Goal: Task Accomplishment & Management: Use online tool/utility

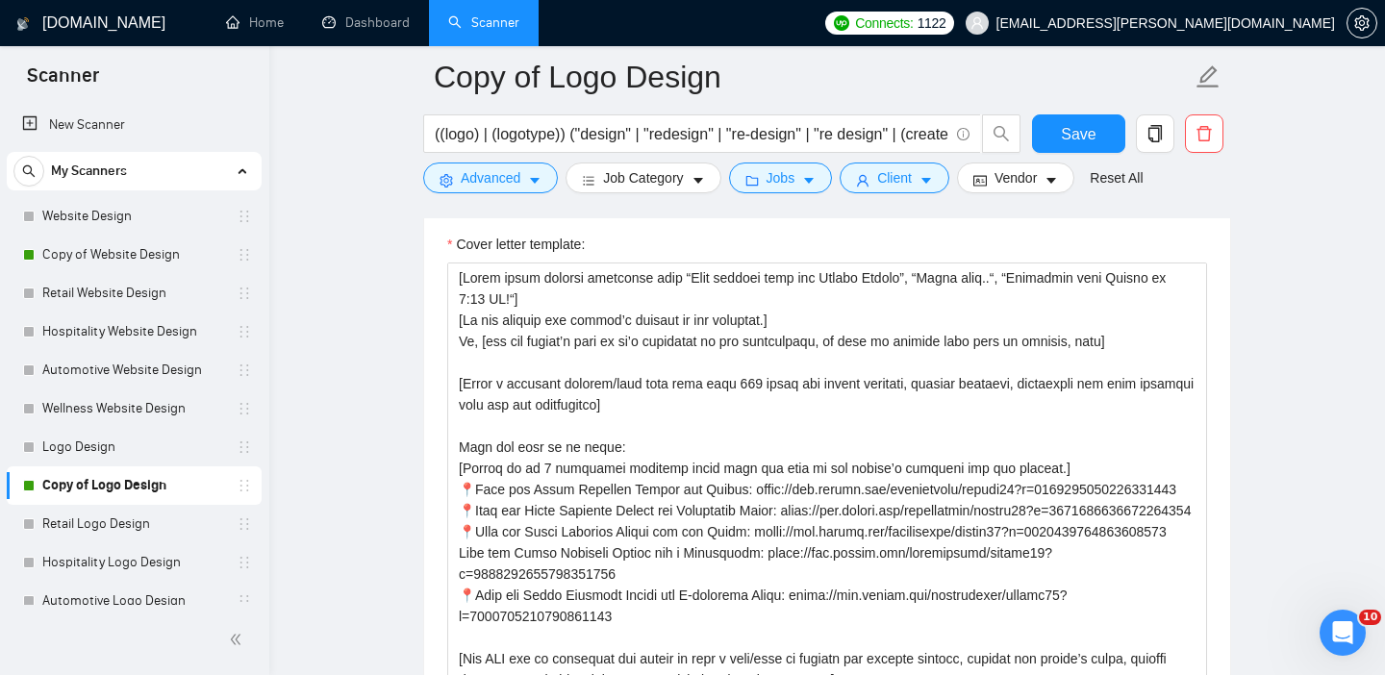
scroll to position [0, 121]
click at [1064, 133] on span "Save" at bounding box center [1078, 134] width 35 height 24
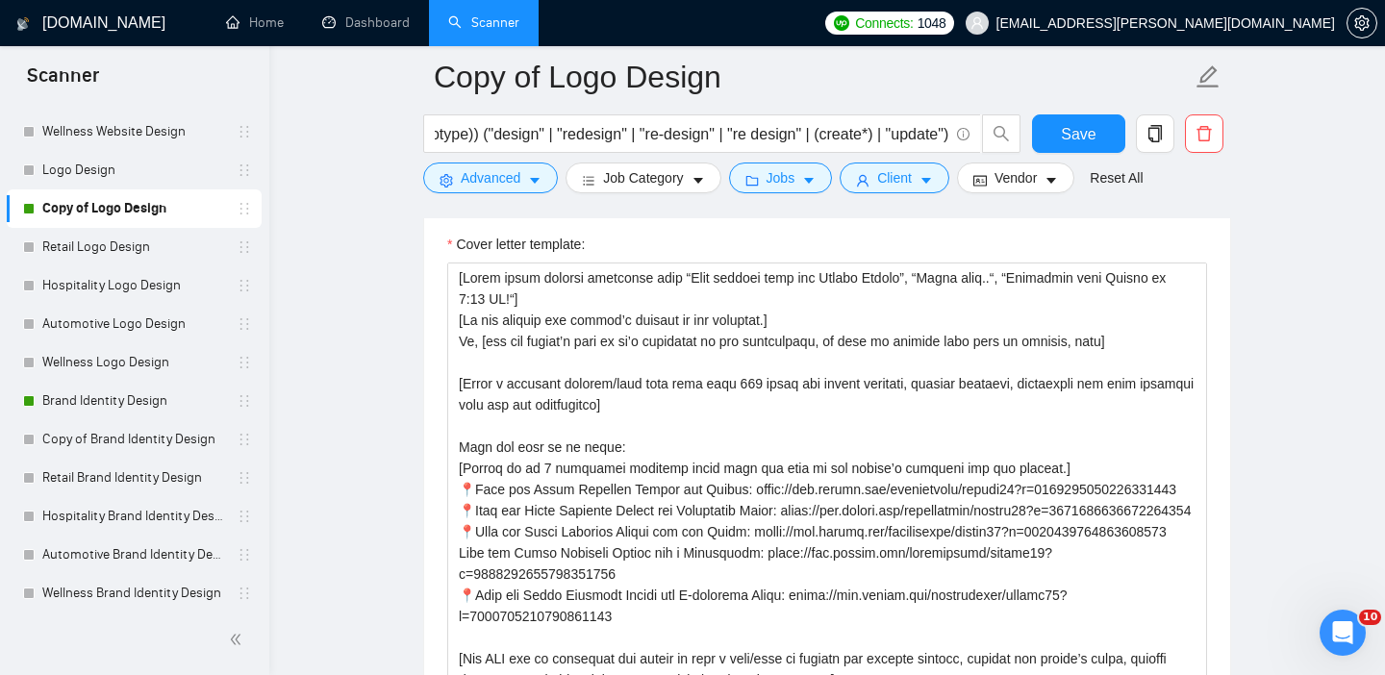
scroll to position [302, 0]
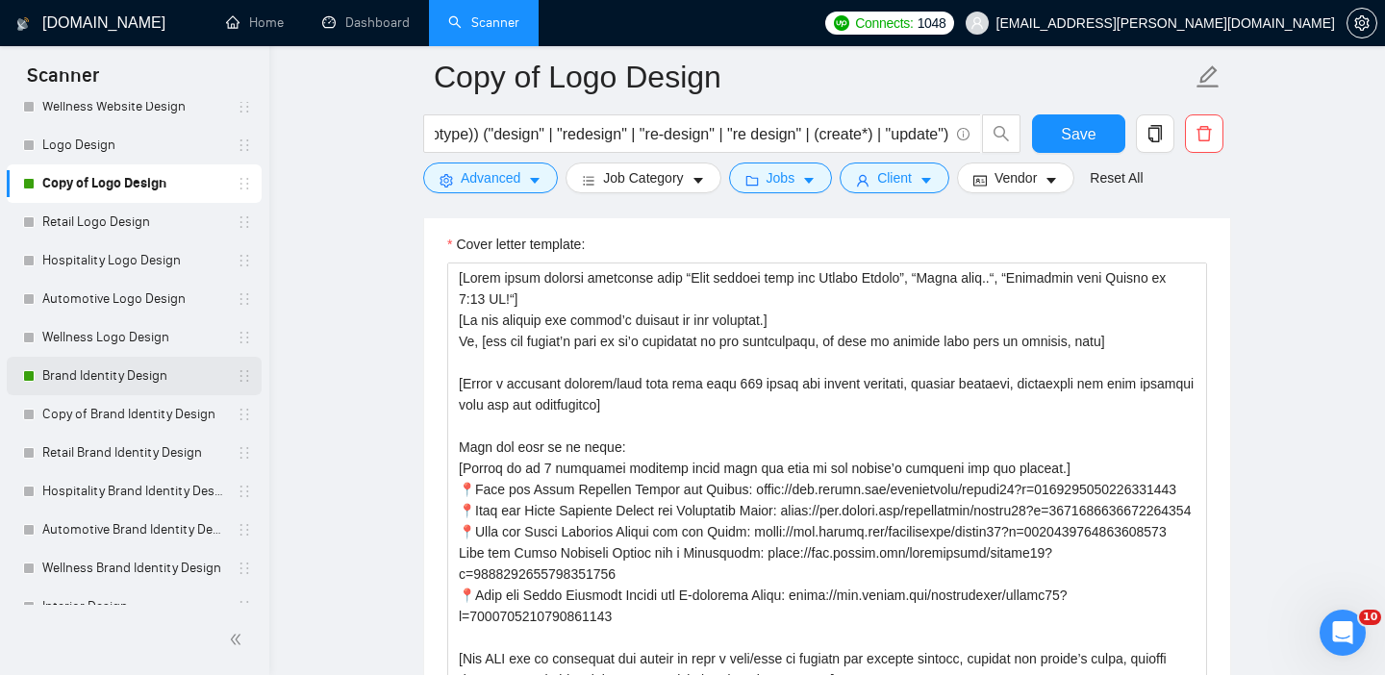
click at [126, 365] on link "Brand Identity Design" at bounding box center [133, 376] width 183 height 38
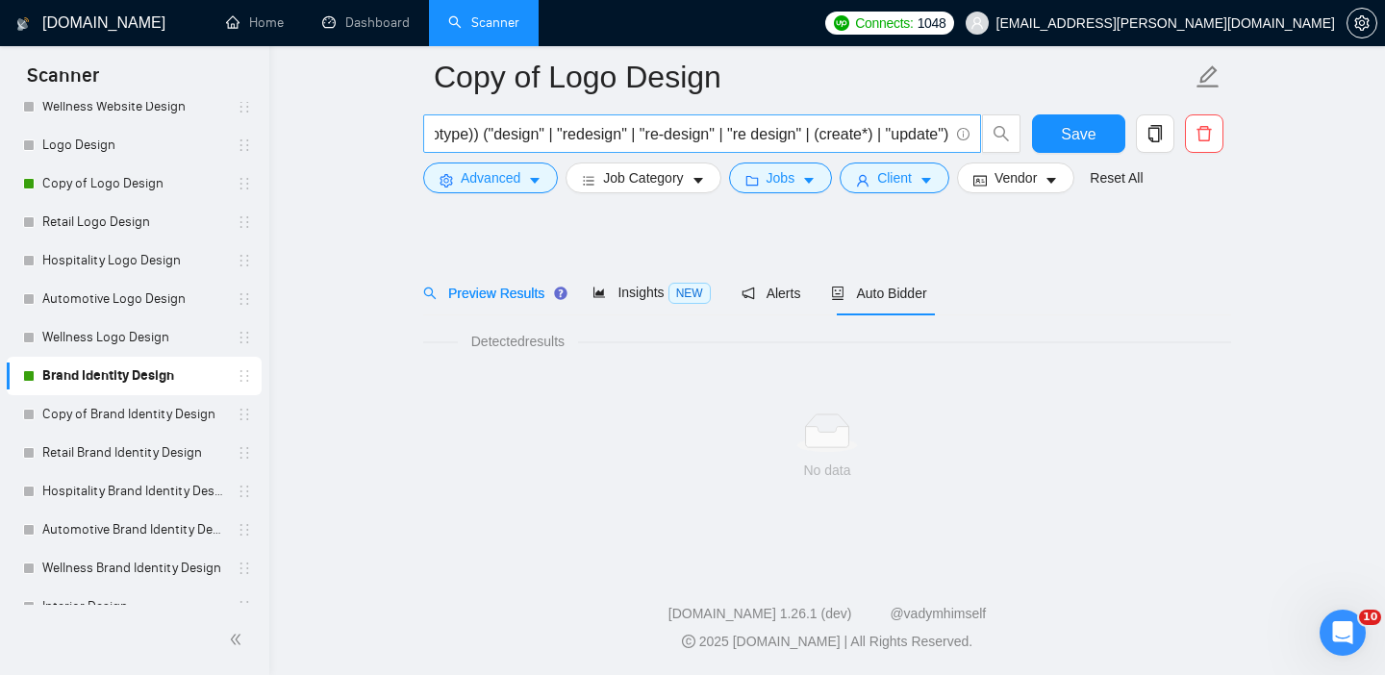
scroll to position [27, 0]
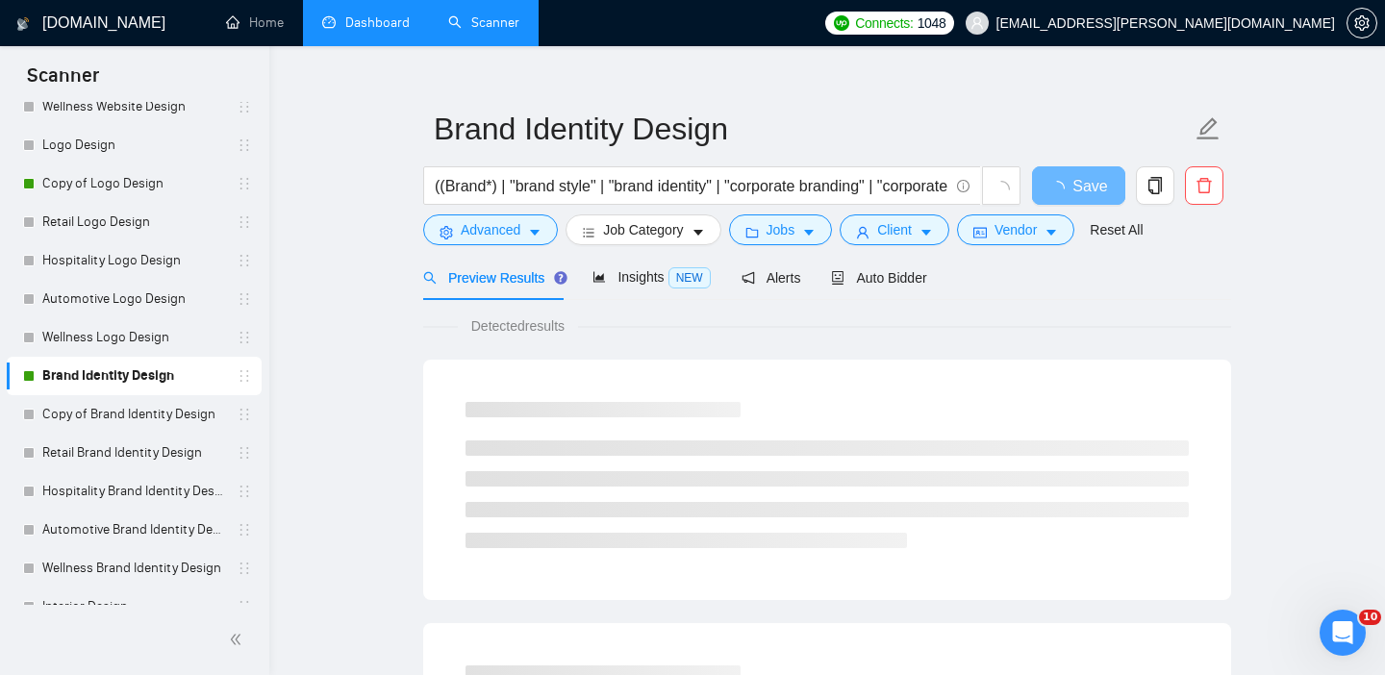
click at [355, 23] on link "Dashboard" at bounding box center [366, 22] width 88 height 16
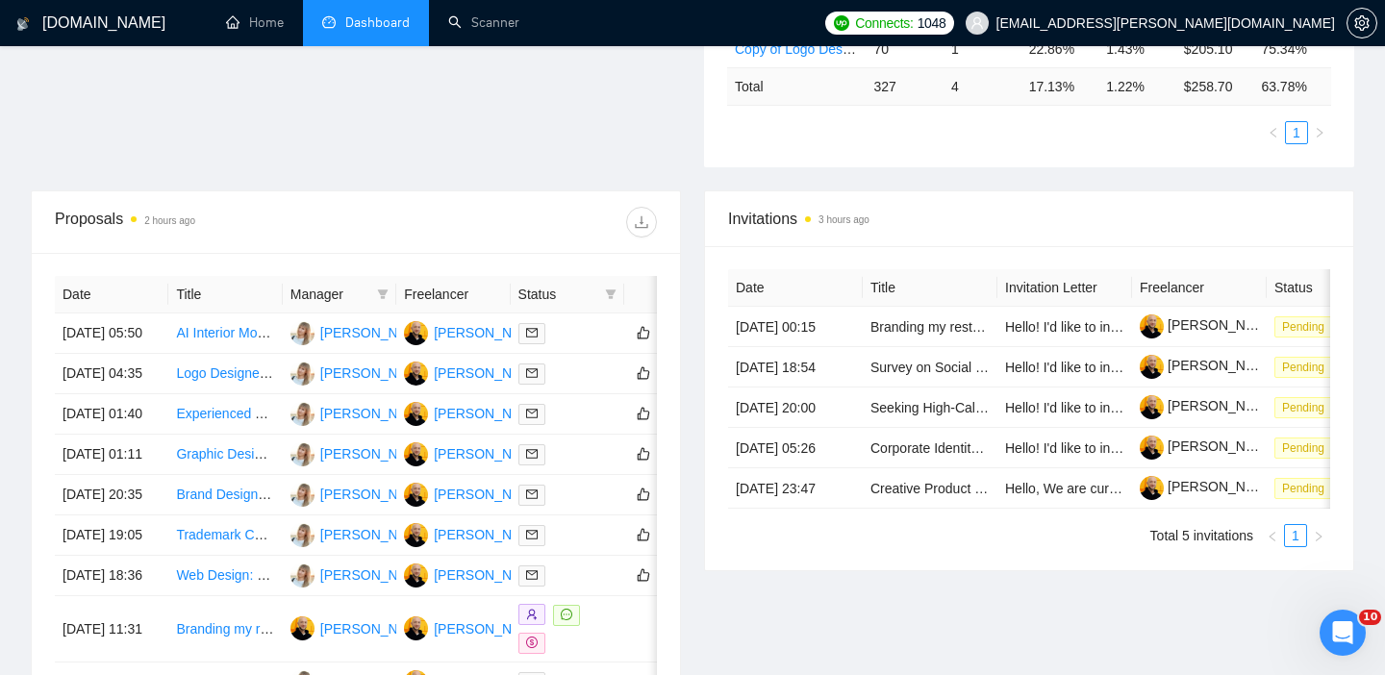
scroll to position [596, 0]
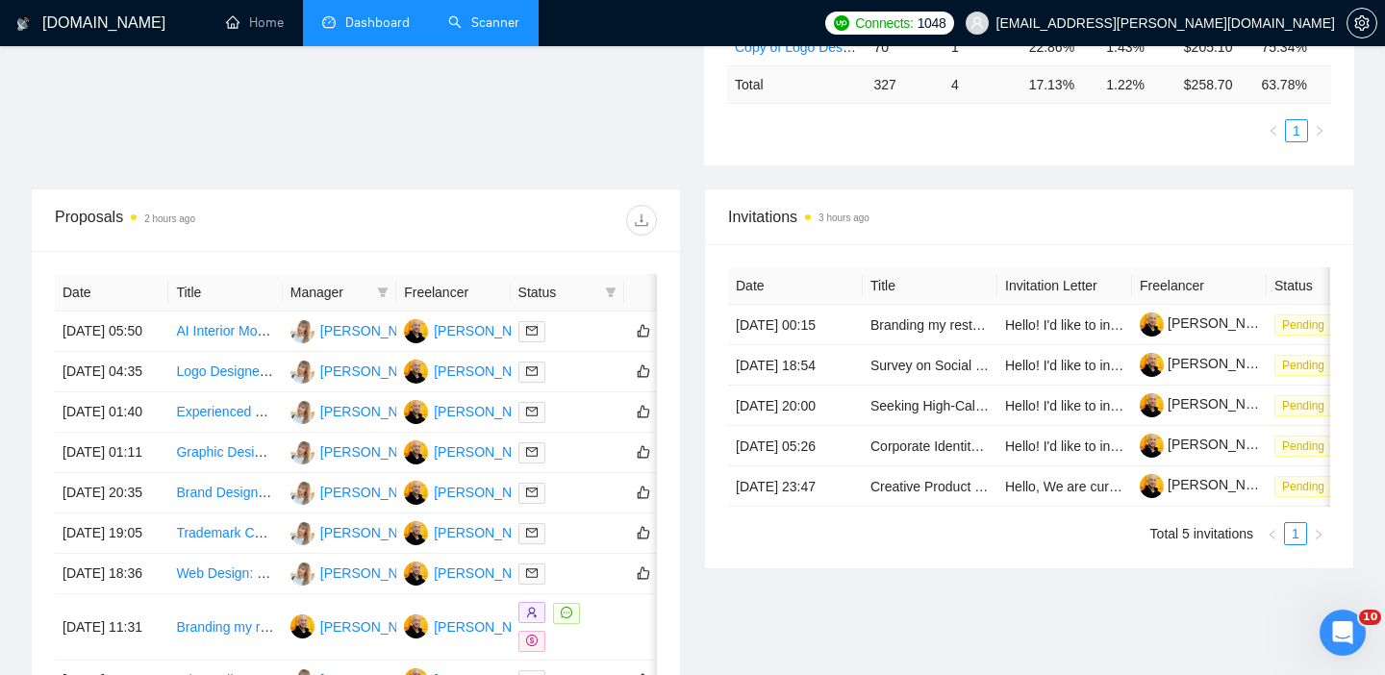
click at [473, 28] on link "Scanner" at bounding box center [483, 22] width 71 height 16
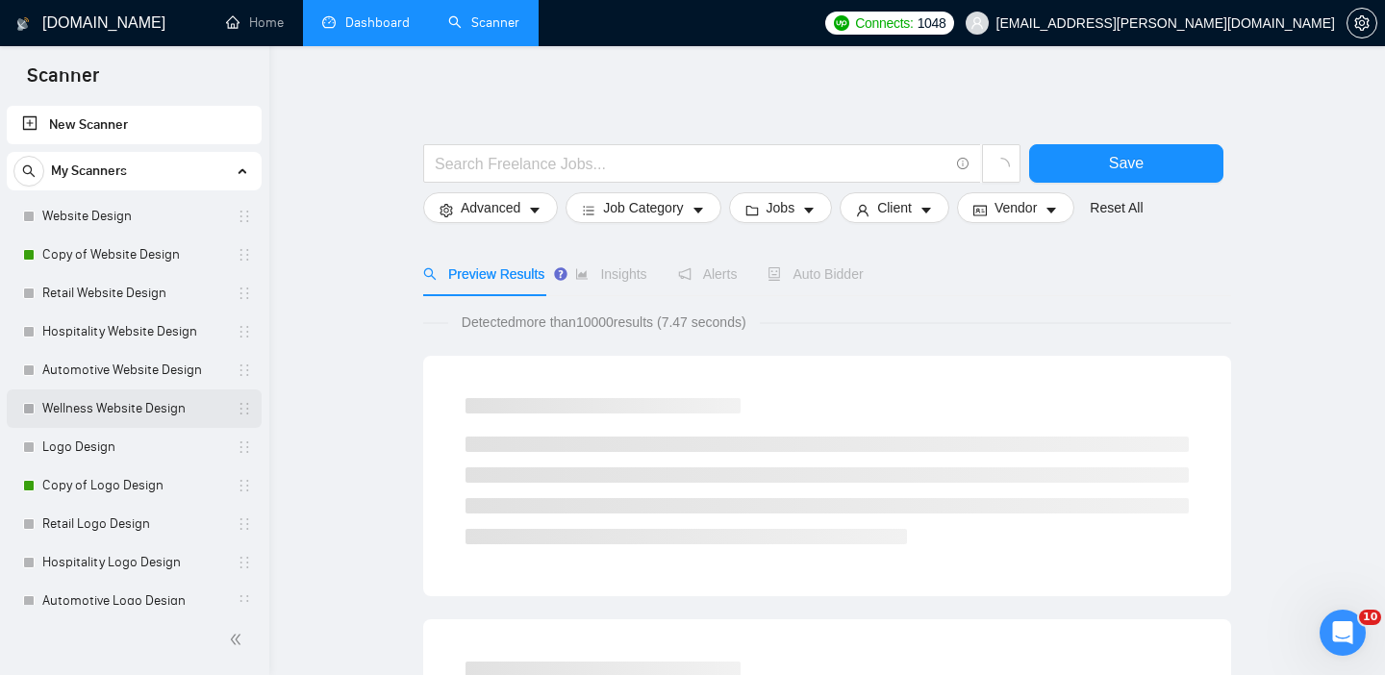
scroll to position [439, 0]
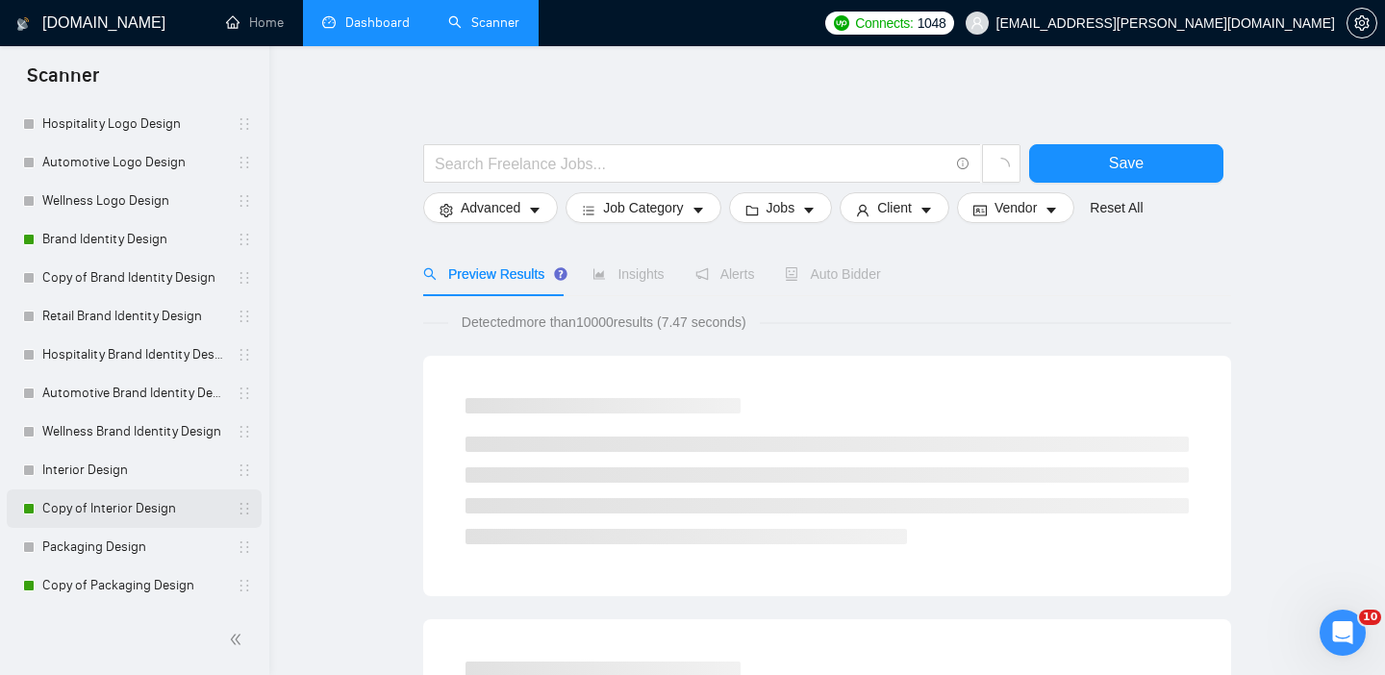
click at [88, 512] on link "Copy of Interior Design" at bounding box center [133, 509] width 183 height 38
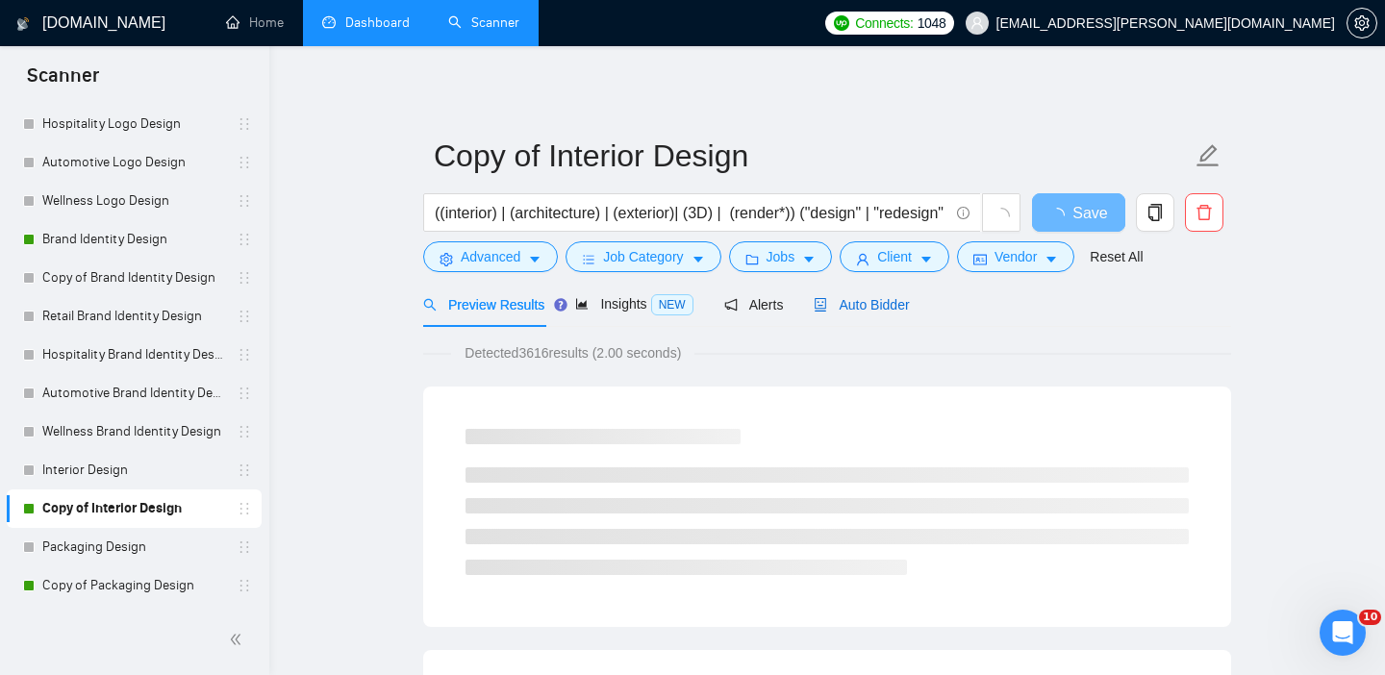
click at [838, 300] on span "Auto Bidder" at bounding box center [861, 304] width 95 height 15
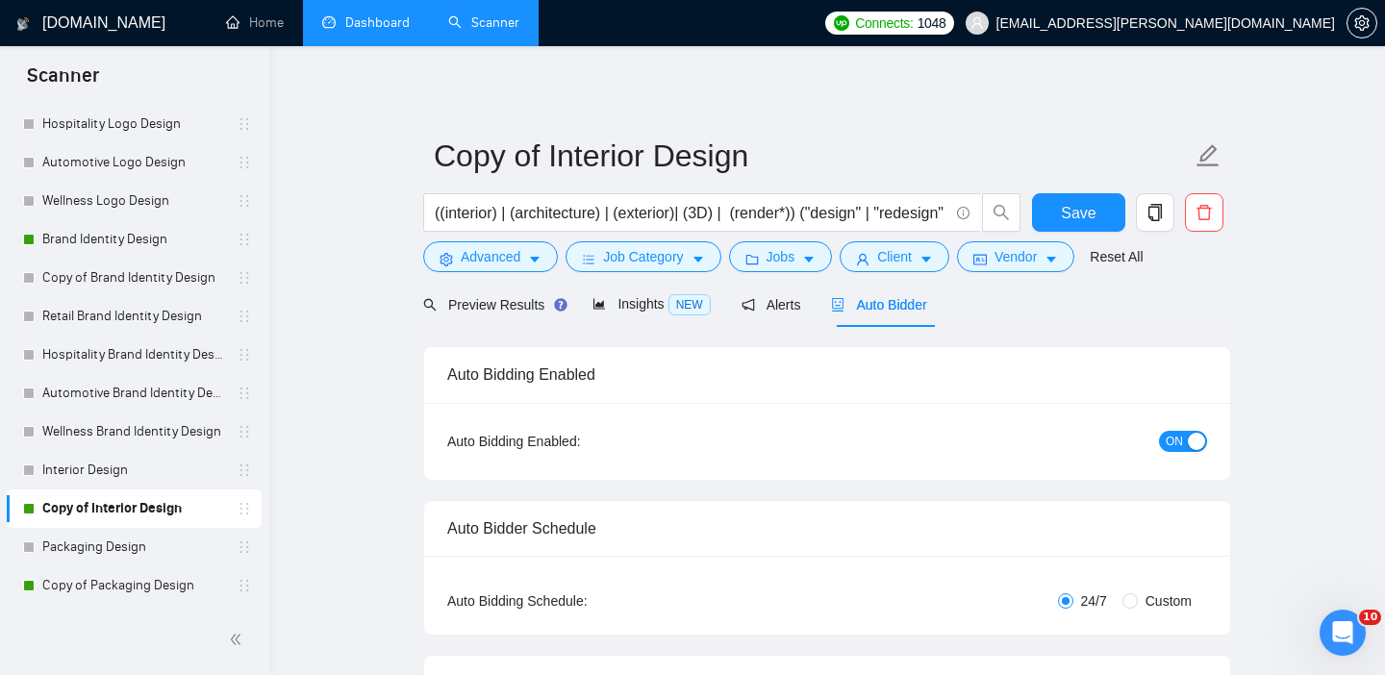
click at [1182, 435] on span "ON" at bounding box center [1174, 441] width 17 height 21
click at [1072, 198] on button "Save" at bounding box center [1078, 212] width 93 height 38
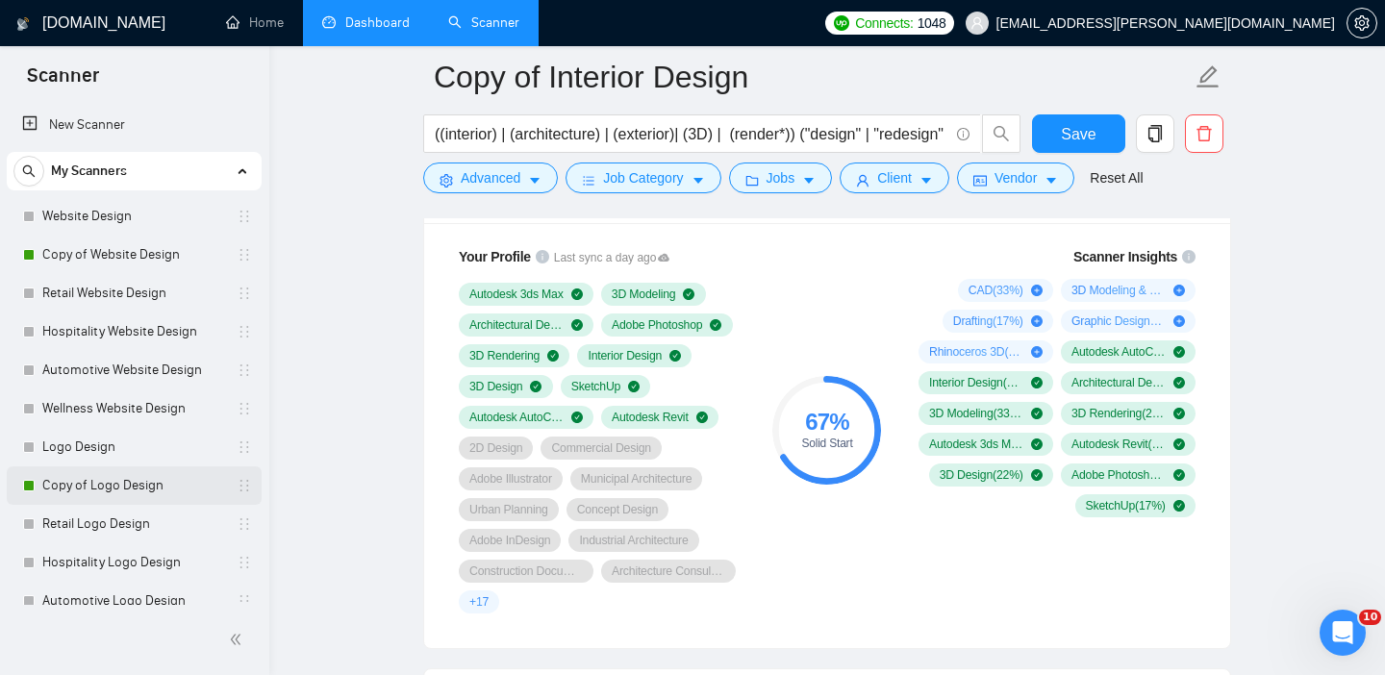
click at [114, 479] on link "Copy of Logo Design" at bounding box center [133, 485] width 183 height 38
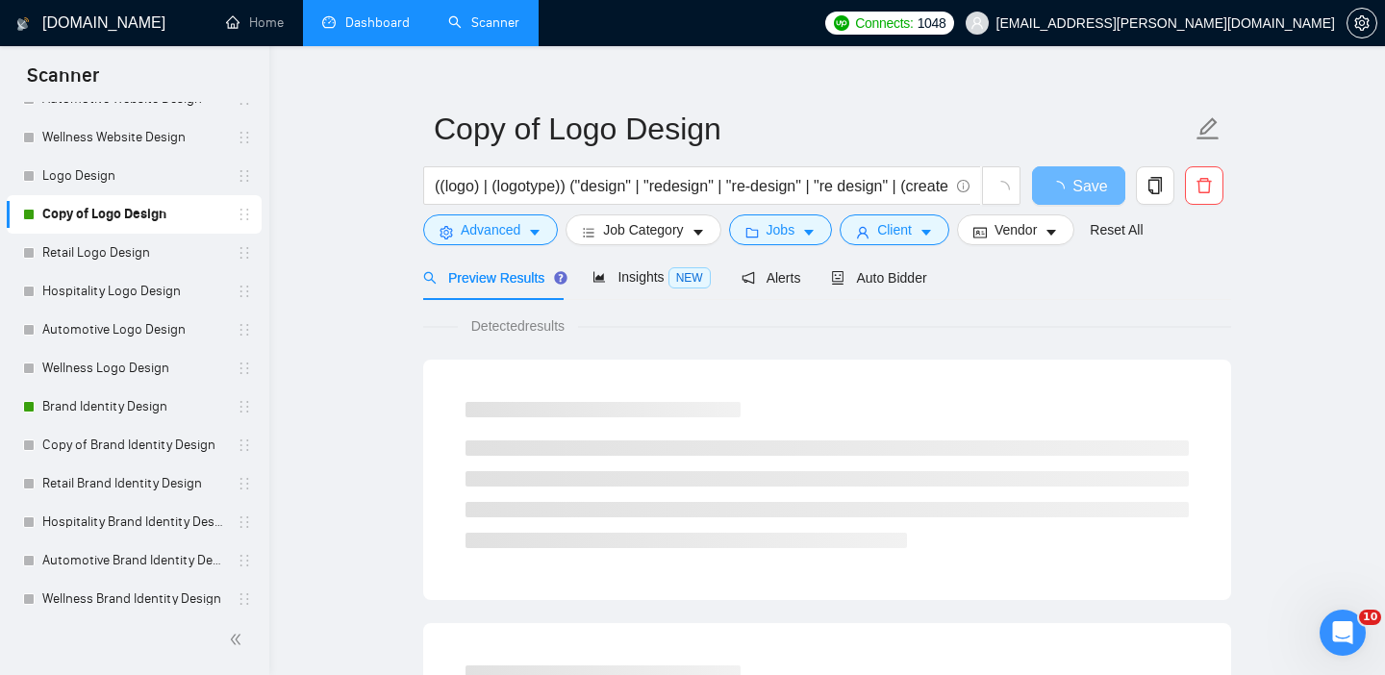
scroll to position [279, 0]
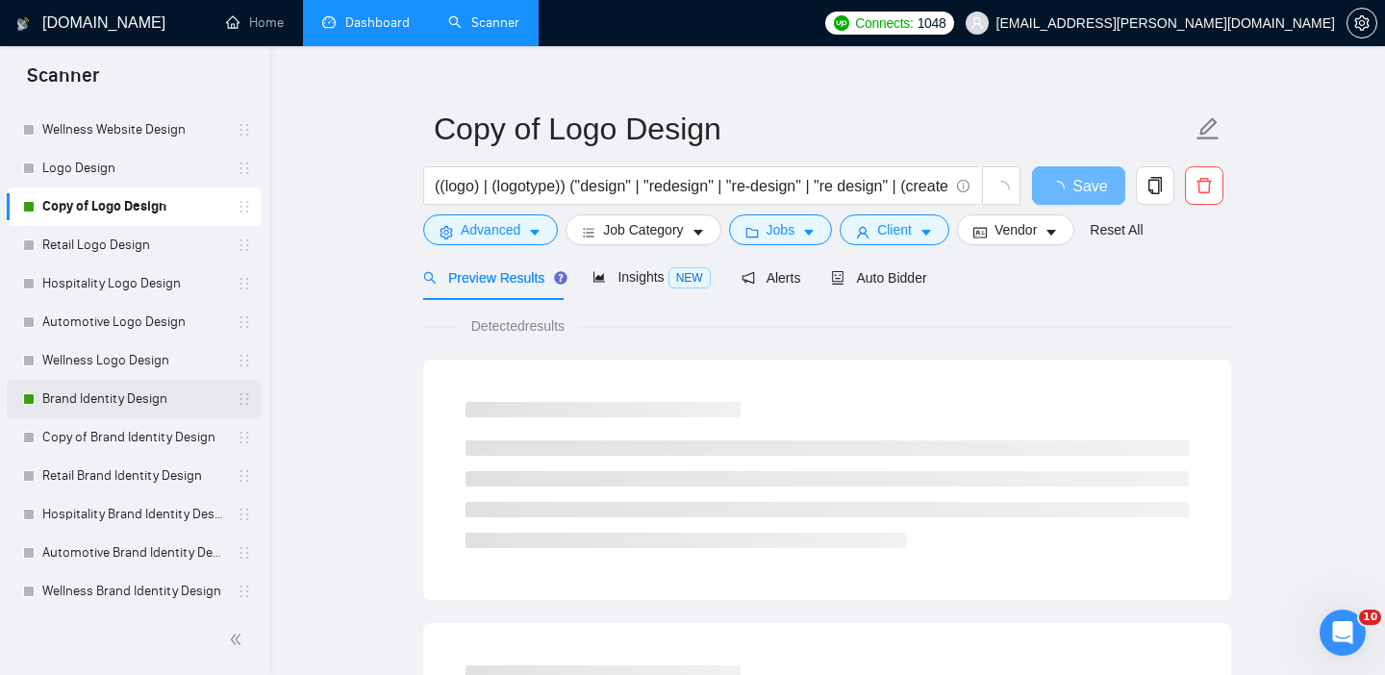
click at [133, 404] on link "Brand Identity Design" at bounding box center [133, 399] width 183 height 38
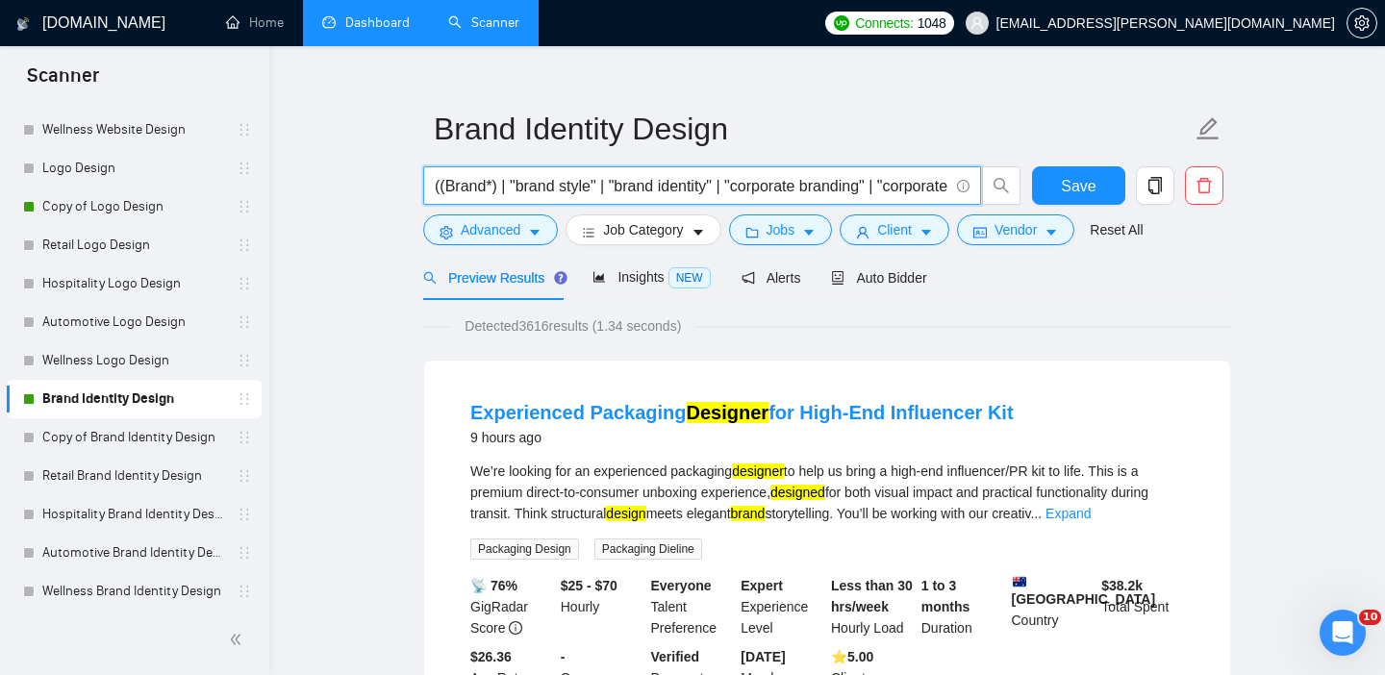
click at [483, 183] on input "((Brand*) | "brand style" | "brand identity" | "corporate branding" | "corporat…" at bounding box center [692, 186] width 514 height 24
click at [523, 192] on input "((Brand*) | "brand style" | "brand identity" | "corporate branding" | "corporat…" at bounding box center [692, 186] width 514 height 24
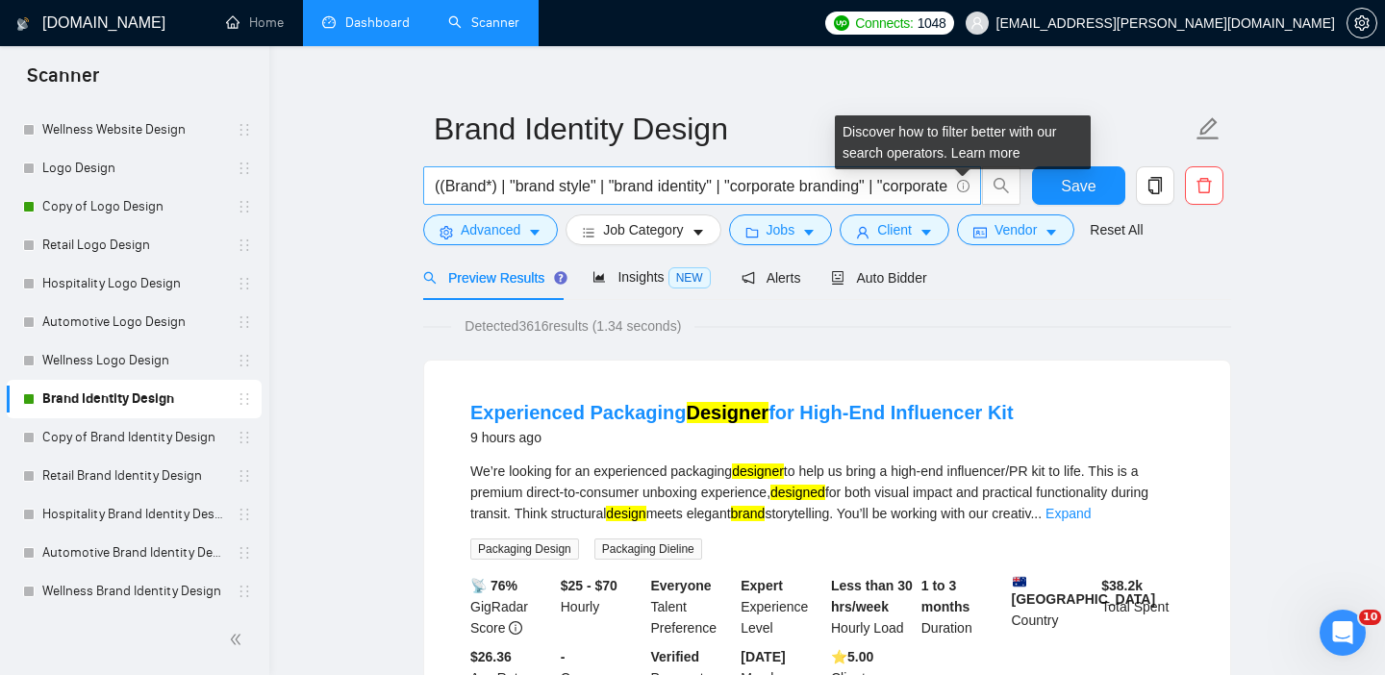
click at [962, 181] on icon "info-circle" at bounding box center [963, 186] width 13 height 13
click at [1001, 159] on link "Learn more" at bounding box center [985, 152] width 69 height 15
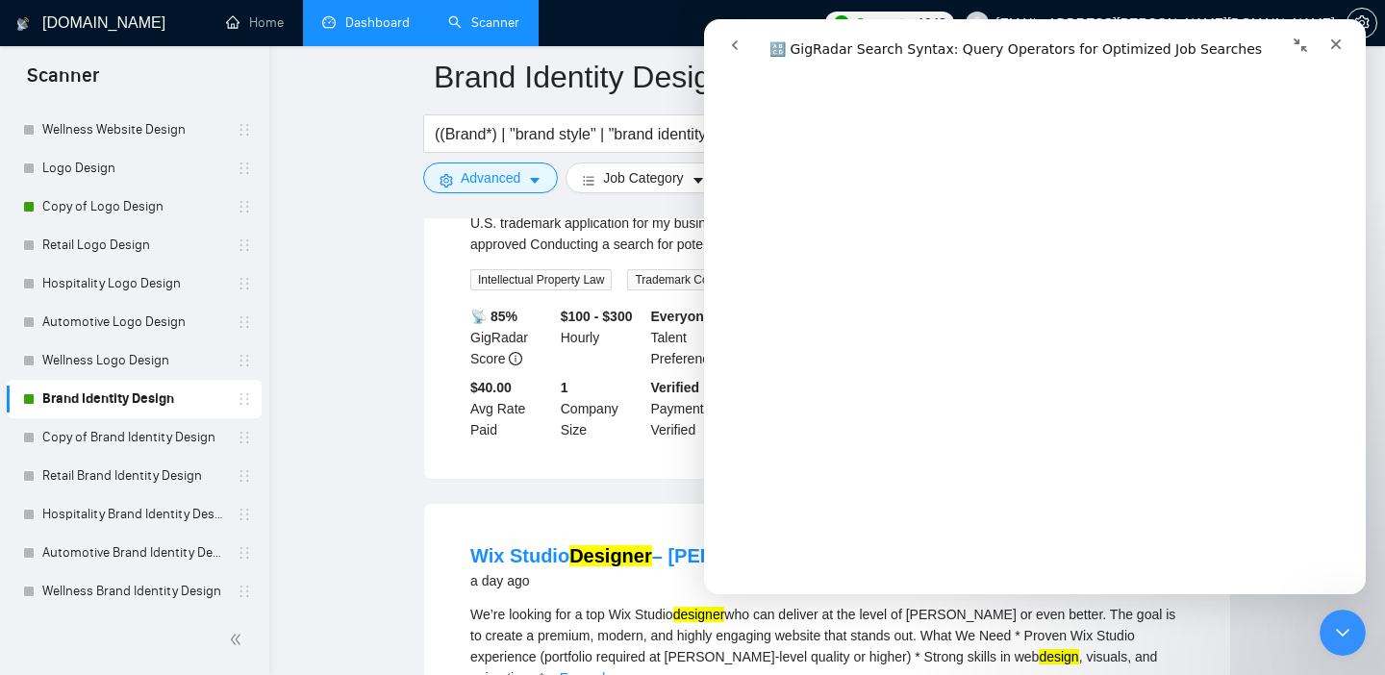
scroll to position [6278, 0]
click at [1338, 637] on icon "Закрыть службу сообщений Intercom" at bounding box center [1339, 629] width 23 height 23
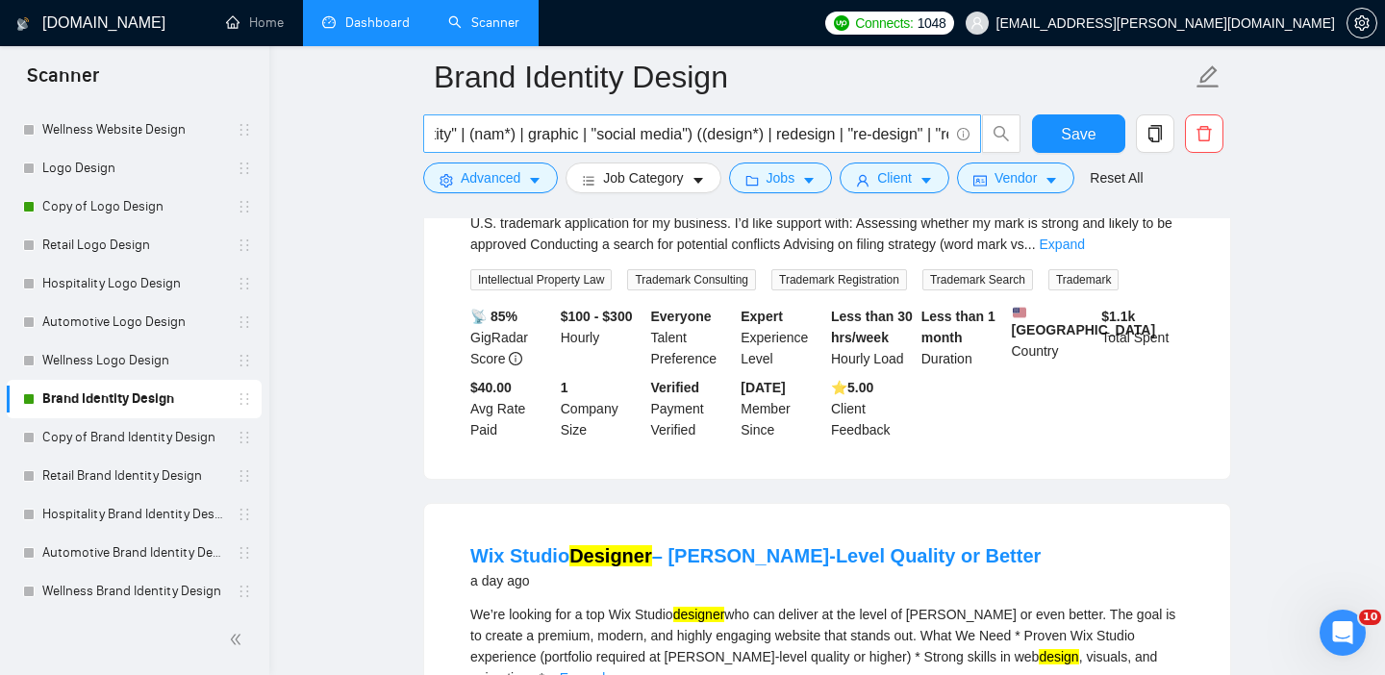
scroll to position [0, 744]
click at [896, 132] on input "((Brand*) | "brand style" | "brand identity" | "corporate branding" | "corporat…" at bounding box center [692, 134] width 514 height 24
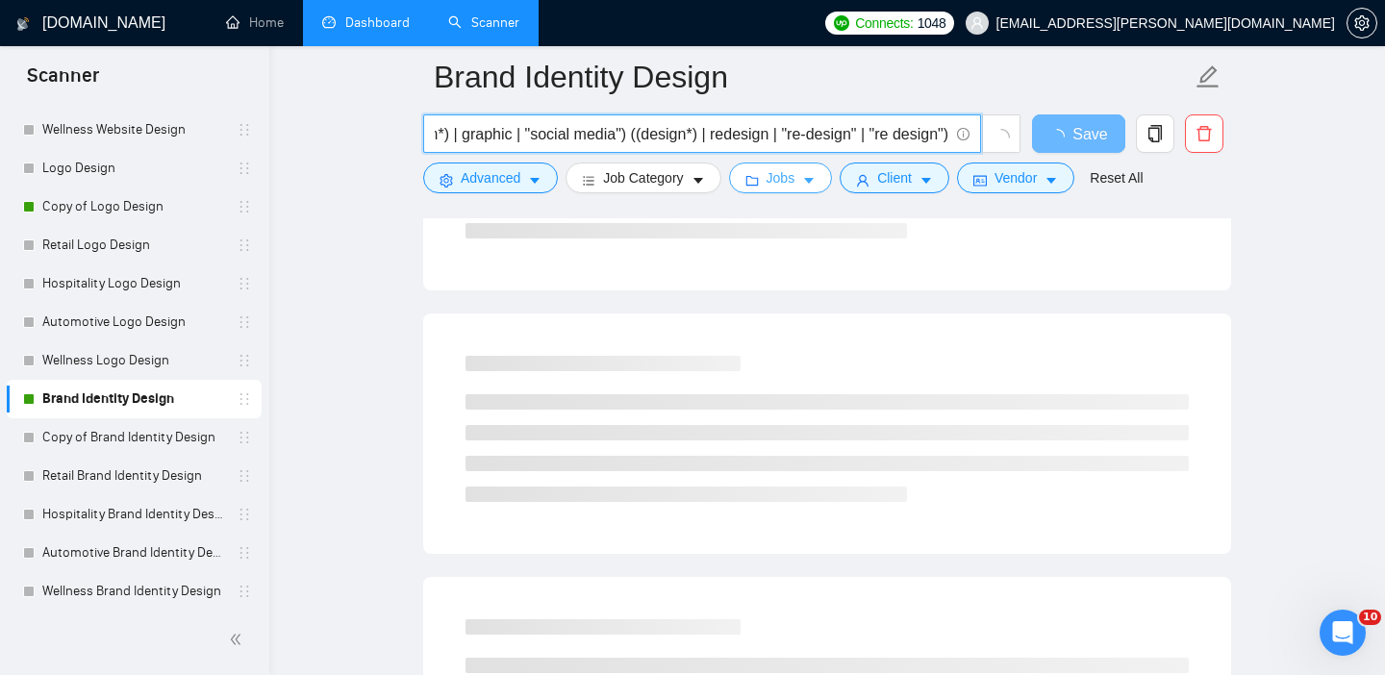
type input "((Brand*) | "brand style" | "brand identity" | "corporate branding" | "corporat…"
click at [805, 167] on button "Jobs" at bounding box center [781, 178] width 104 height 31
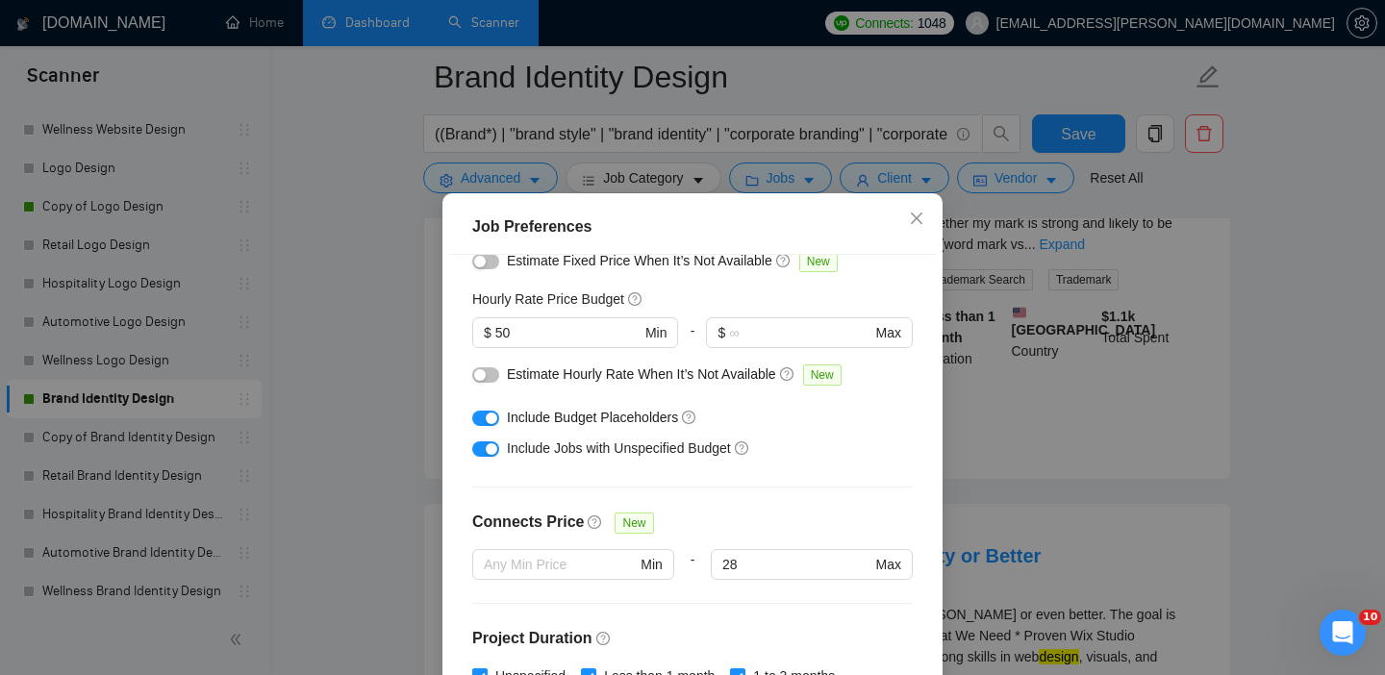
scroll to position [238, 0]
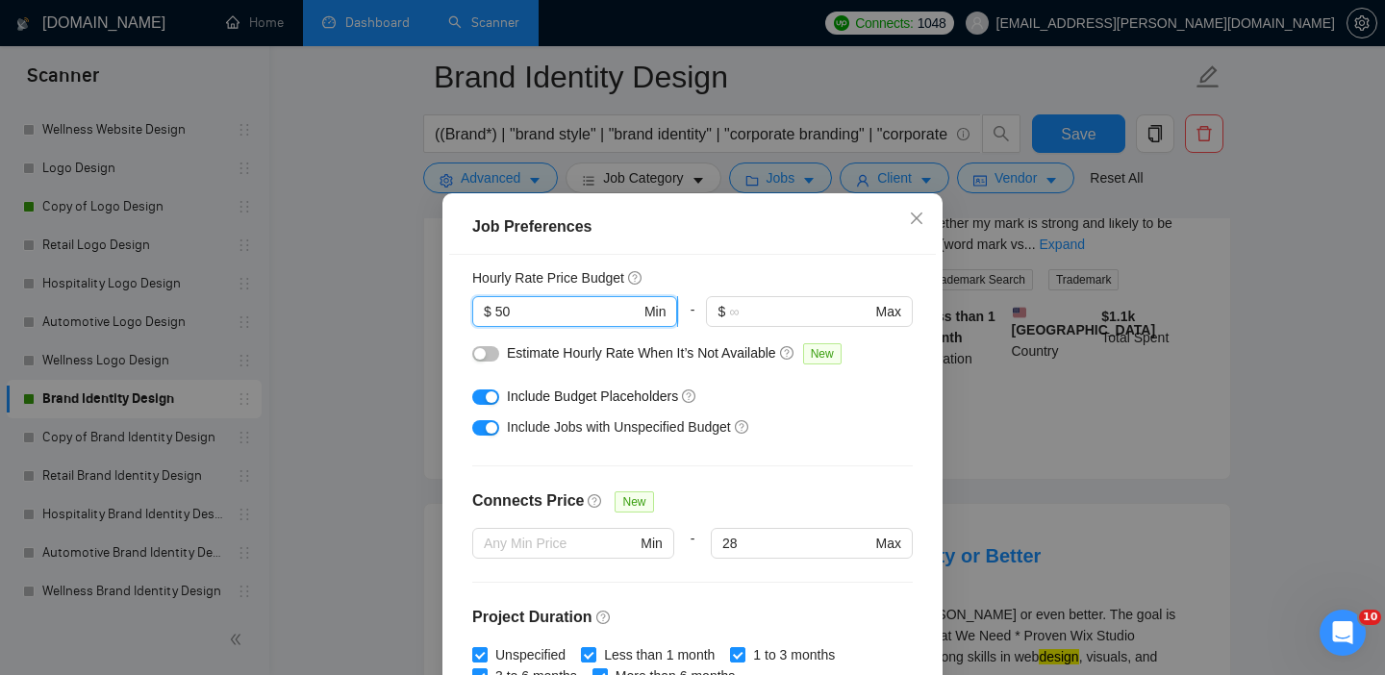
drag, startPoint x: 538, startPoint y: 313, endPoint x: 496, endPoint y: 315, distance: 41.5
click at [496, 315] on input "50" at bounding box center [567, 311] width 145 height 21
type input "45"
click at [845, 423] on div "Include Jobs with Unspecified Budget" at bounding box center [700, 426] width 386 height 21
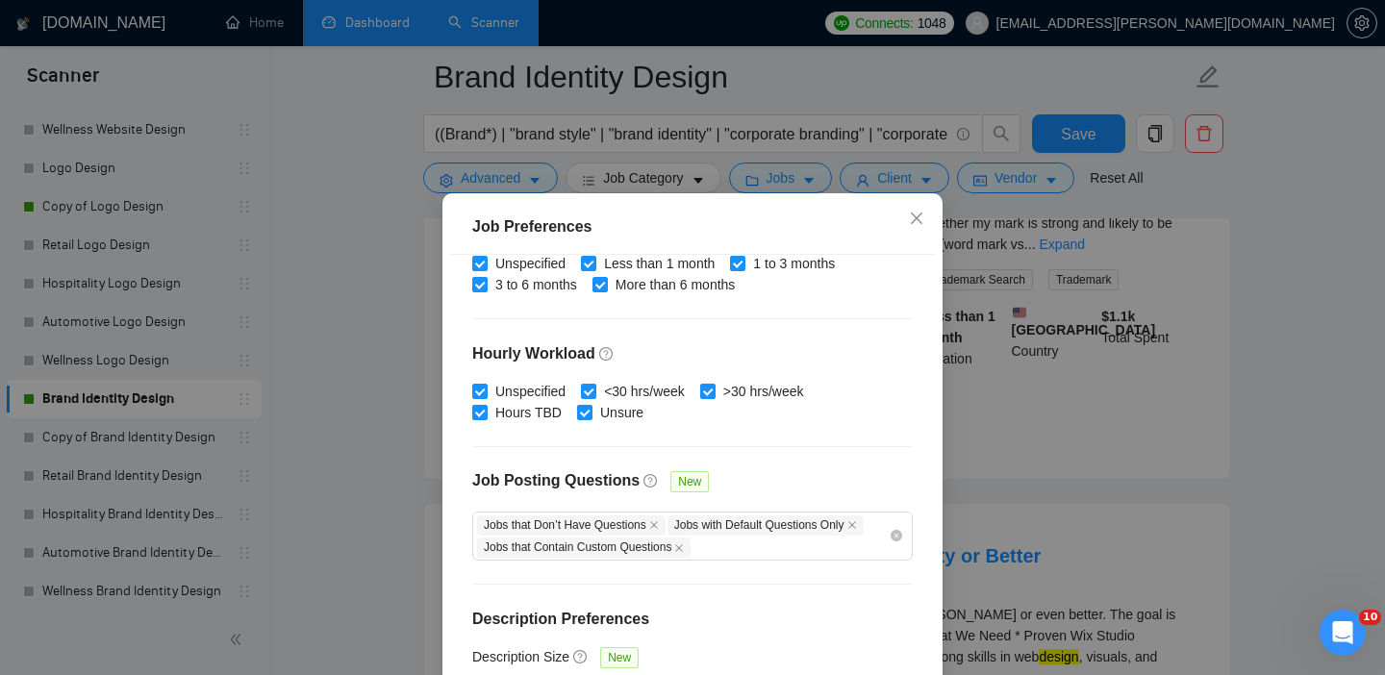
scroll to position [137, 0]
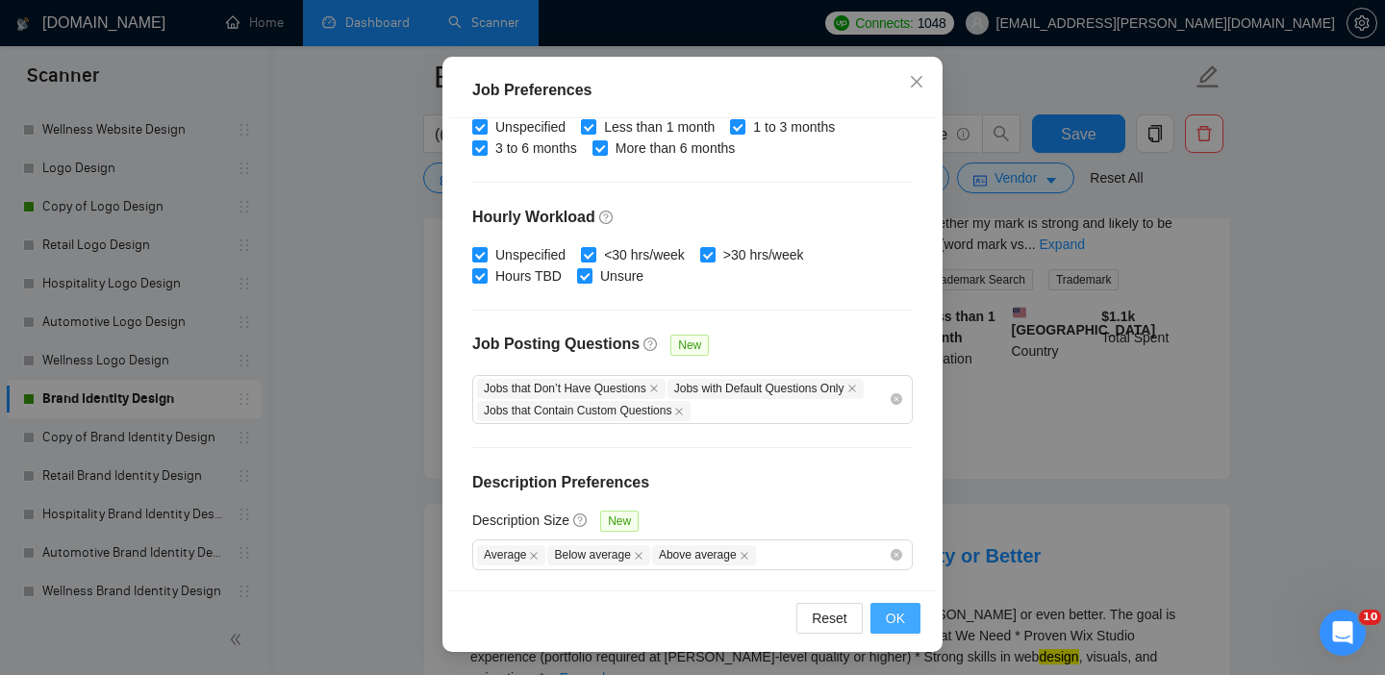
click at [895, 617] on span "OK" at bounding box center [895, 618] width 19 height 21
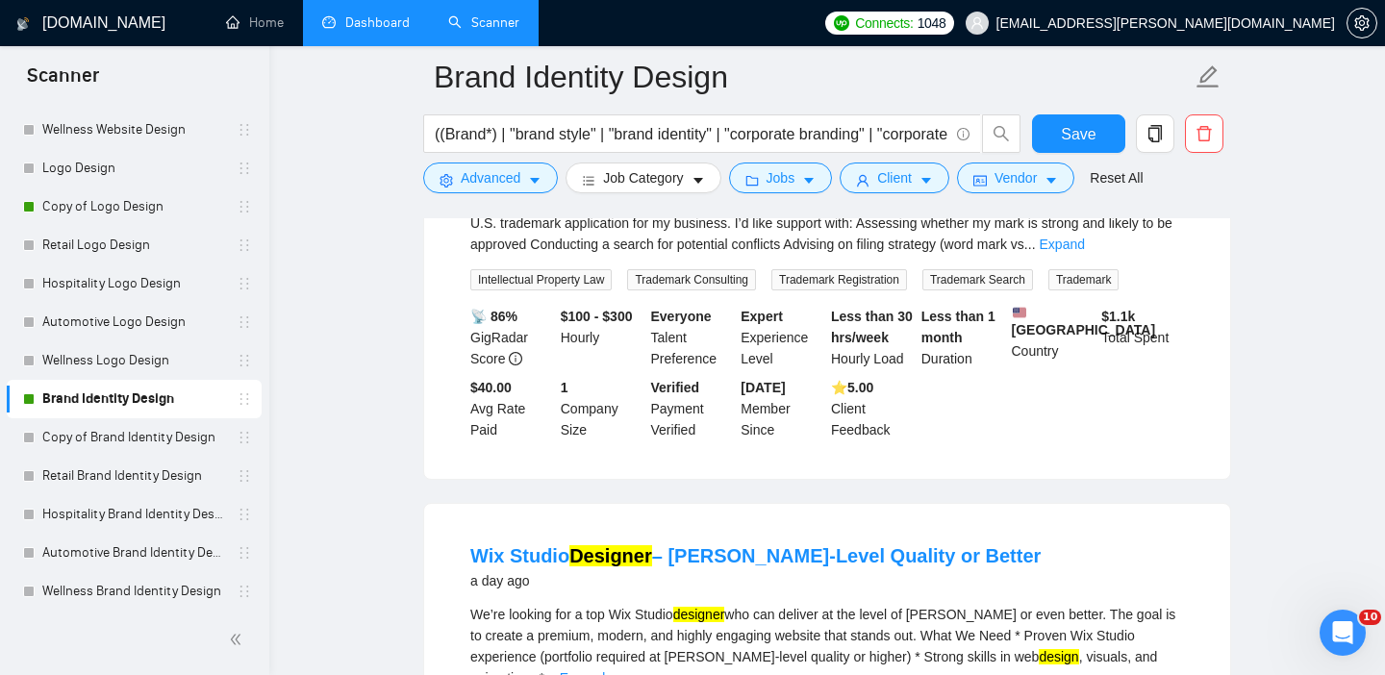
scroll to position [59, 0]
click at [870, 178] on icon "user" at bounding box center [862, 180] width 13 height 13
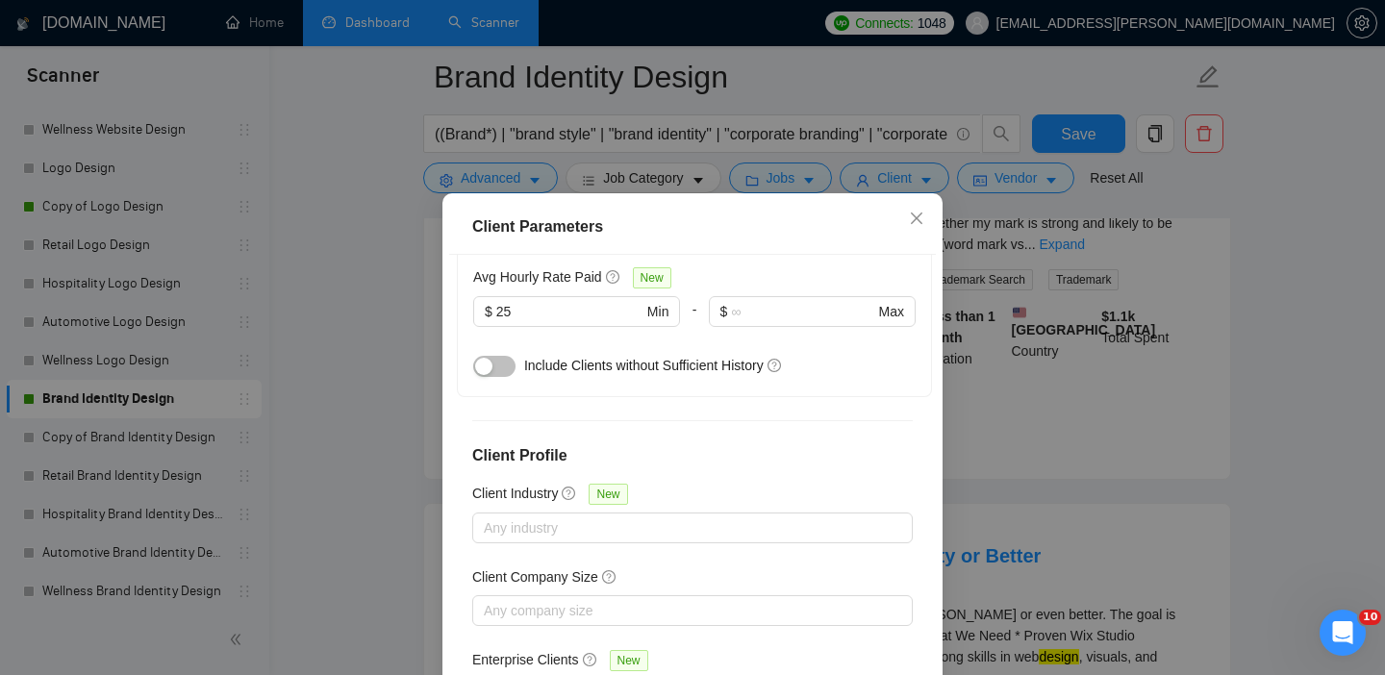
scroll to position [137, 0]
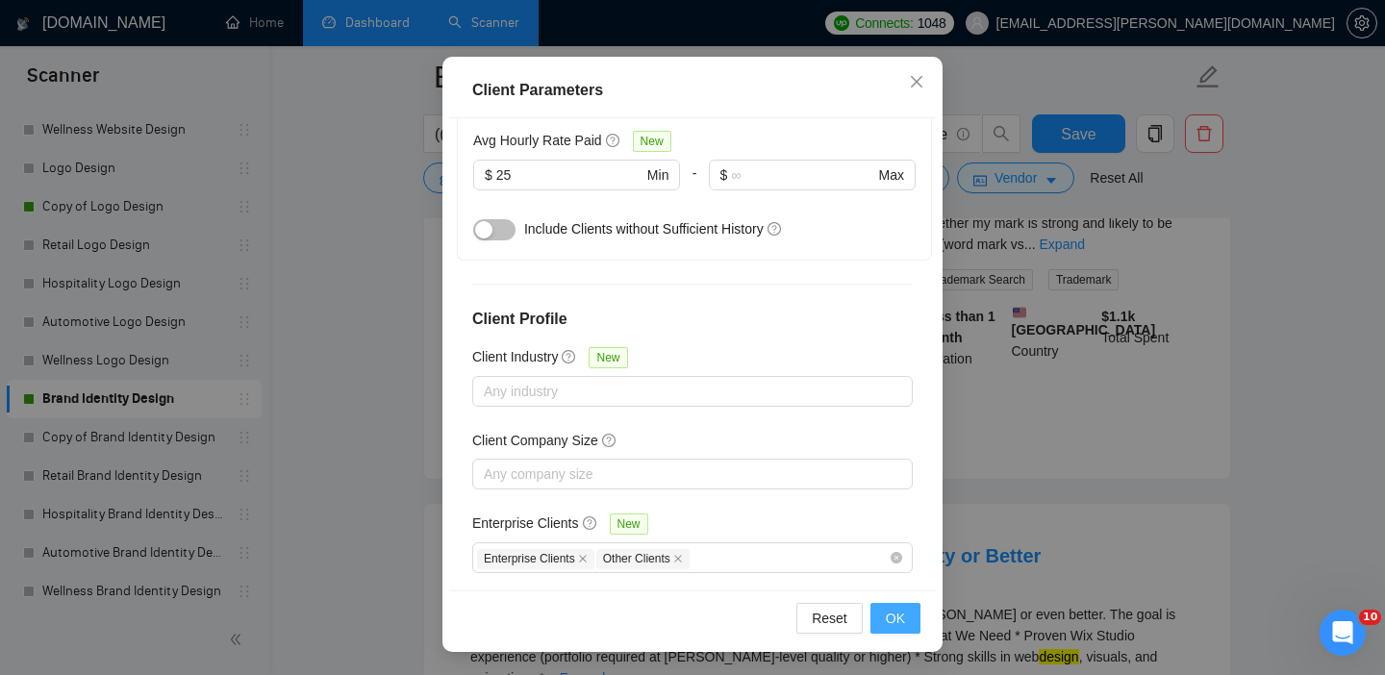
click at [909, 612] on button "OK" at bounding box center [895, 618] width 50 height 31
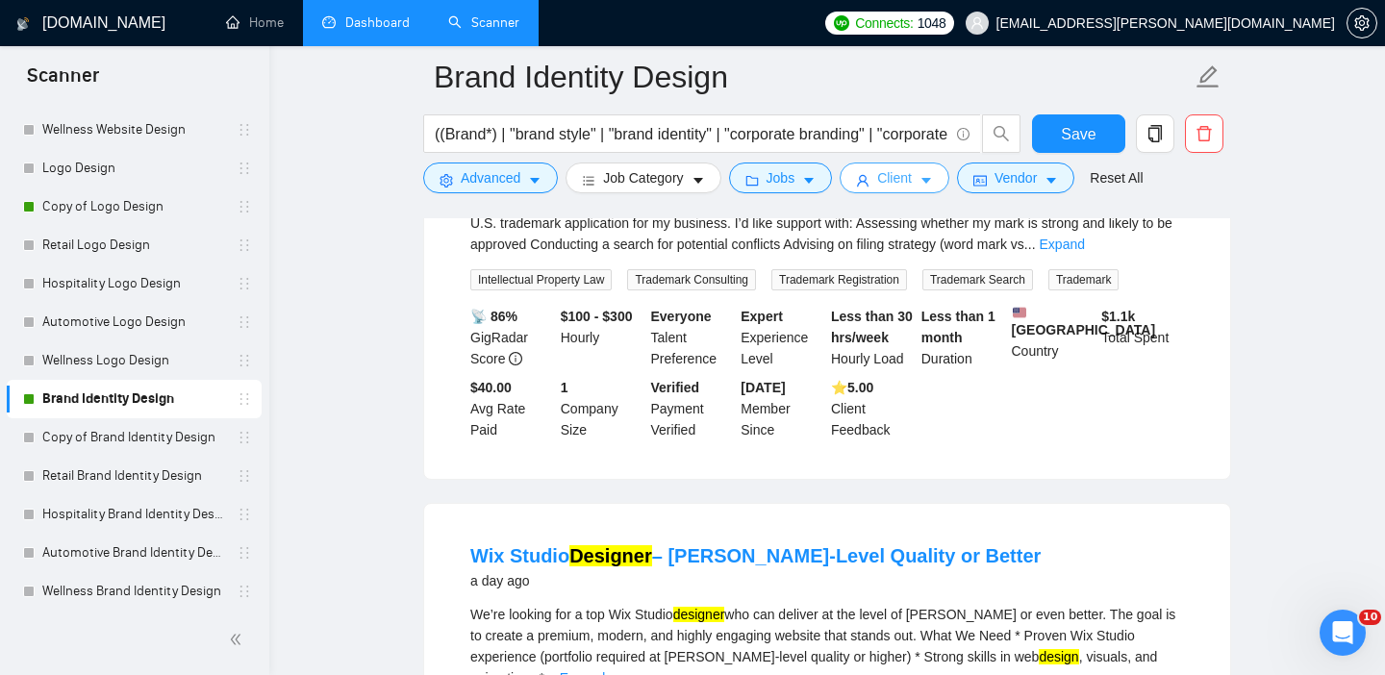
scroll to position [0, 0]
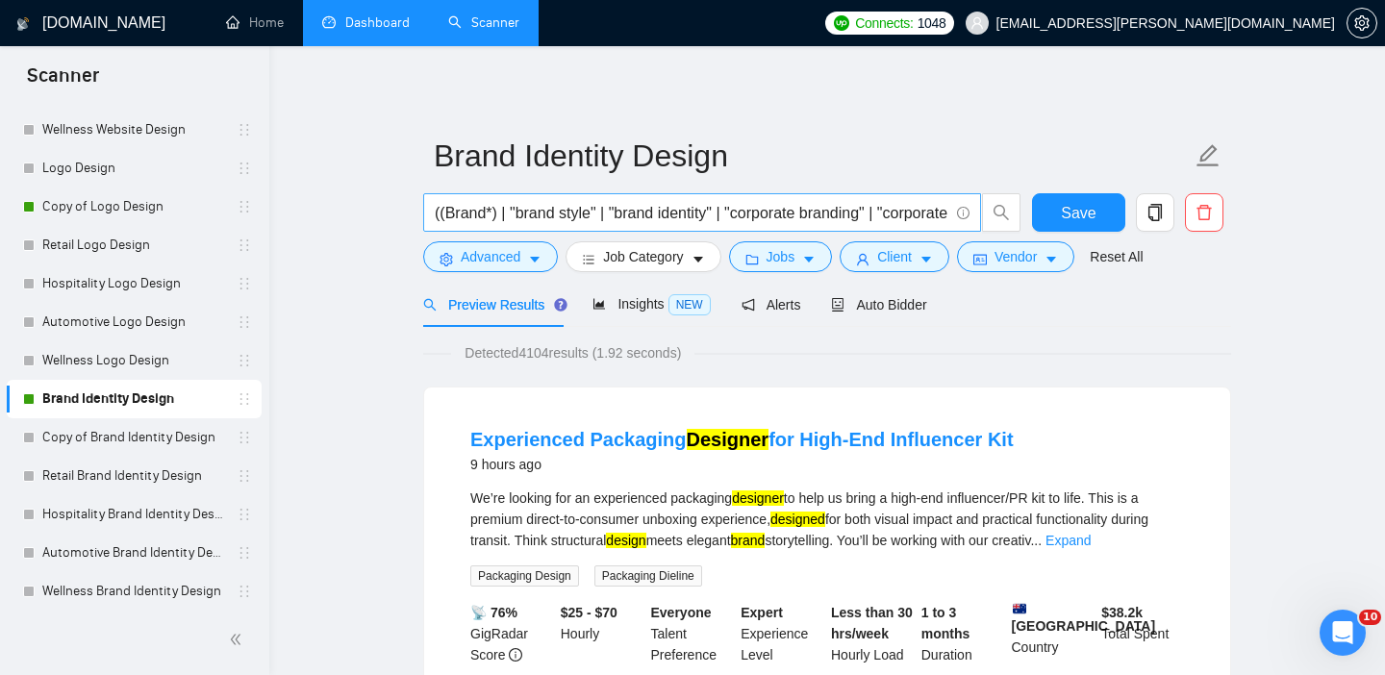
click at [624, 205] on input "((Brand*) | "brand style" | "brand identity" | "corporate branding" | "corporat…" at bounding box center [692, 213] width 514 height 24
